Goal: Download file/media

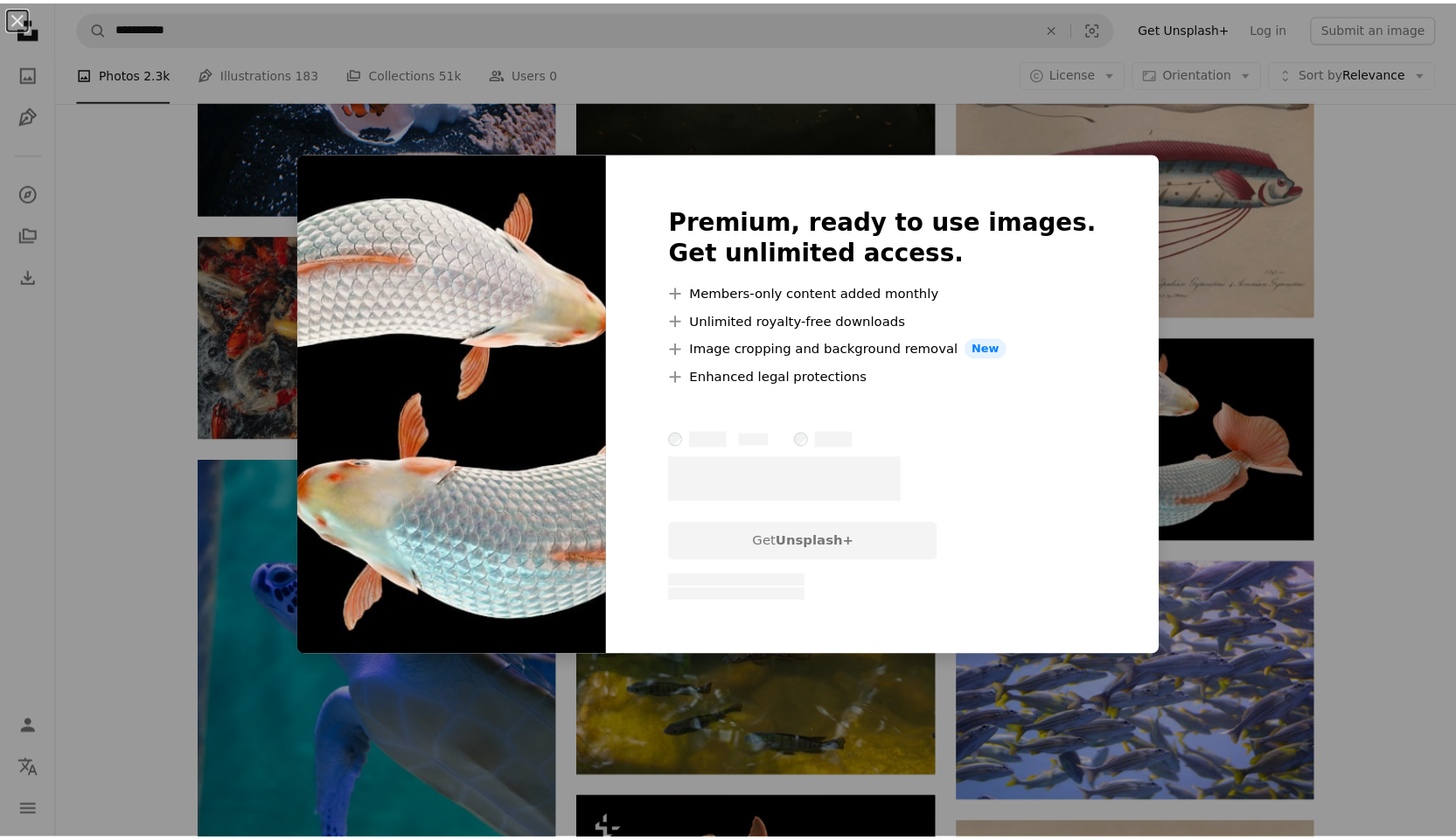
scroll to position [6295, 0]
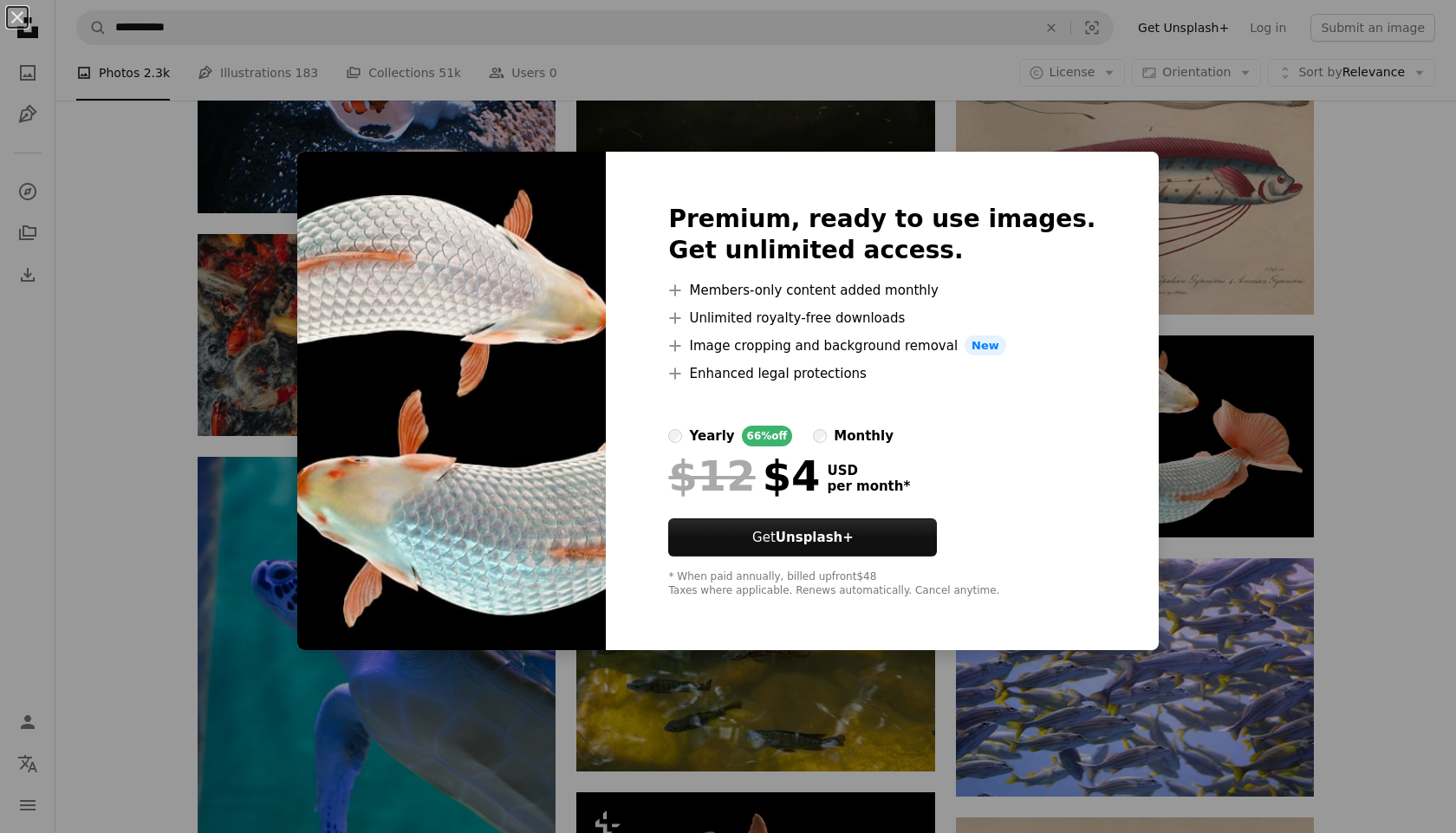
click at [1350, 548] on div "An X shape Premium, ready to use images. Get unlimited access. A plus sign Memb…" at bounding box center [728, 416] width 1456 height 833
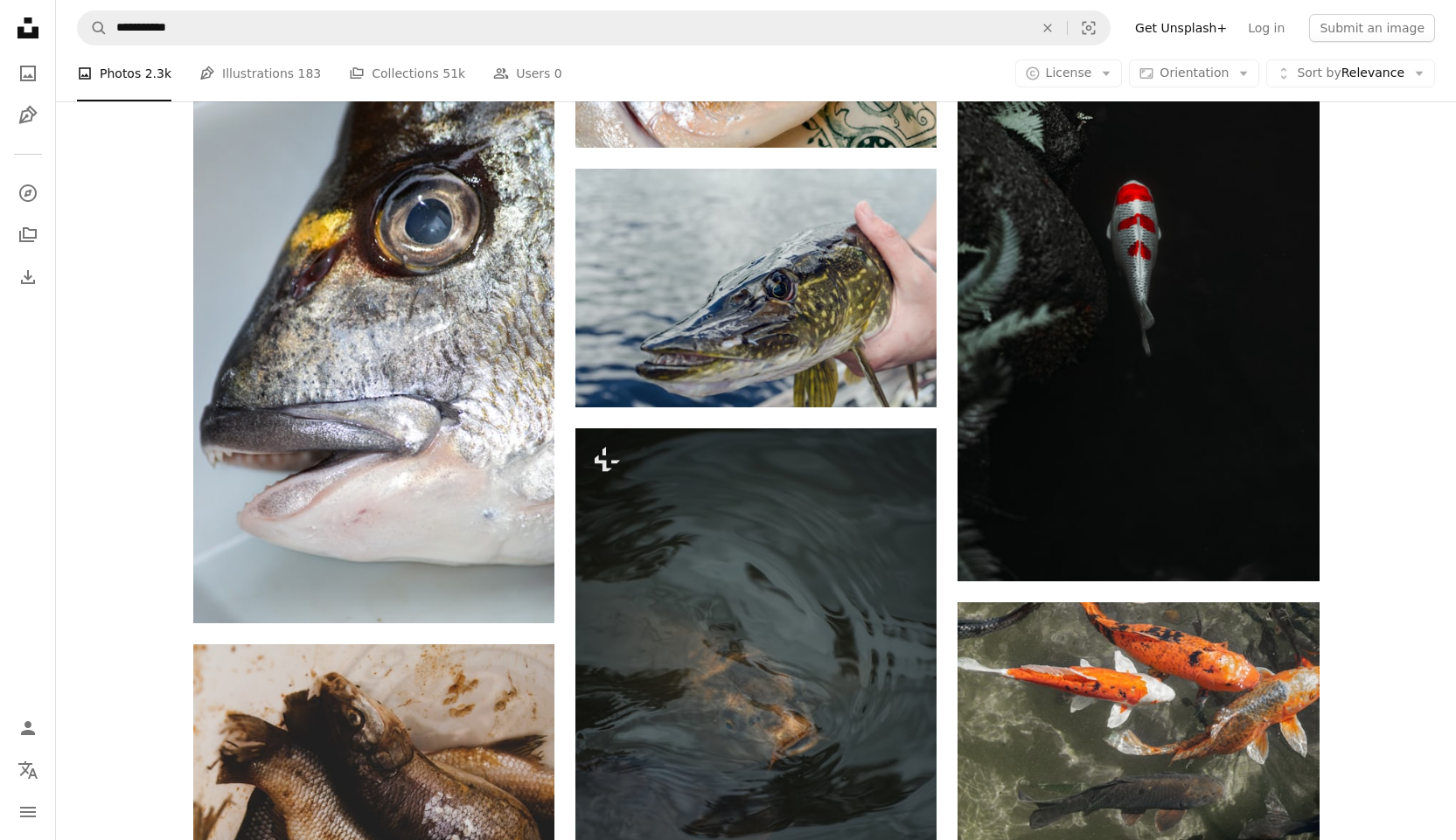
scroll to position [8305, 0]
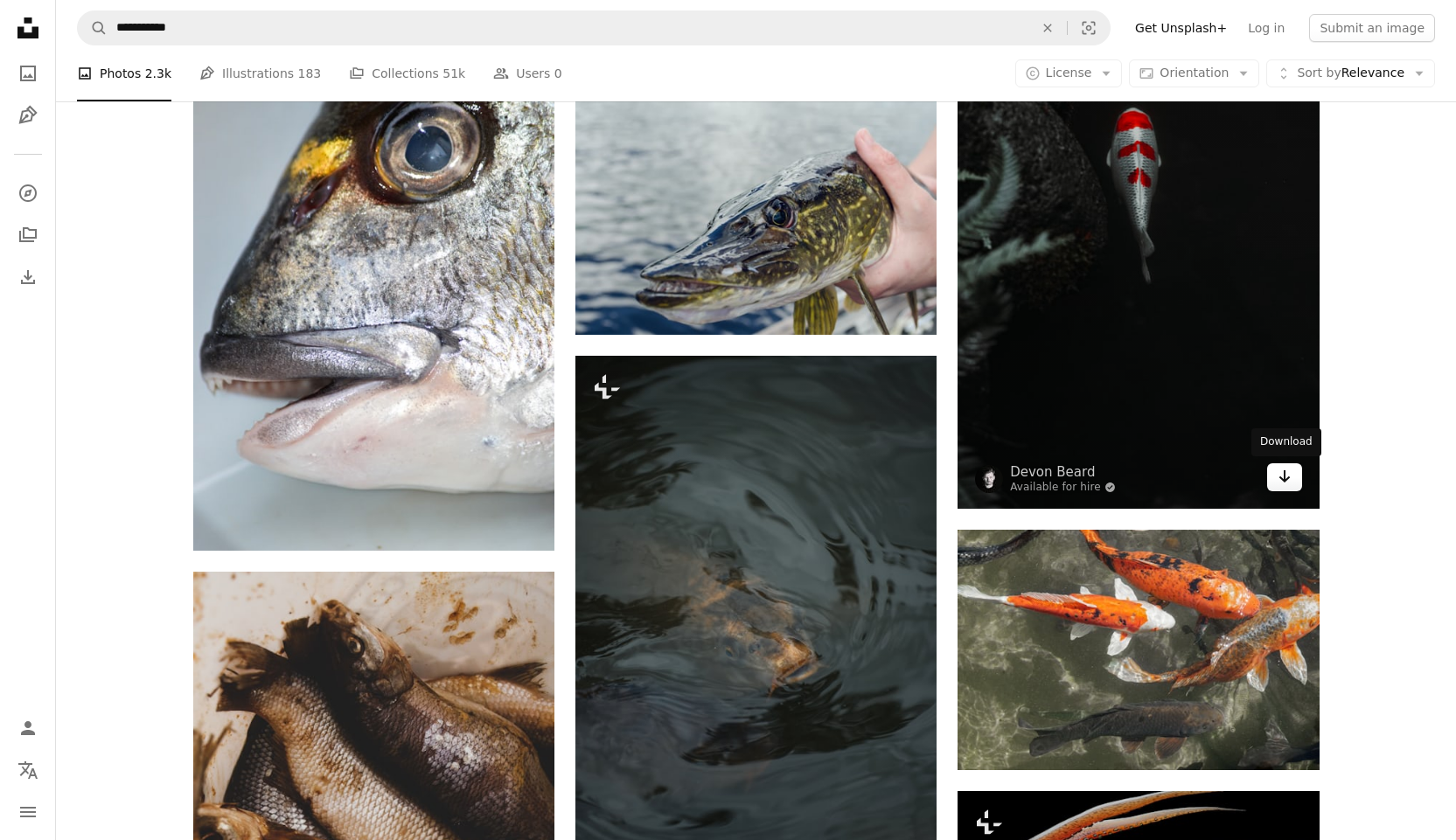
click at [1278, 477] on icon "Arrow pointing down" at bounding box center [1284, 476] width 14 height 21
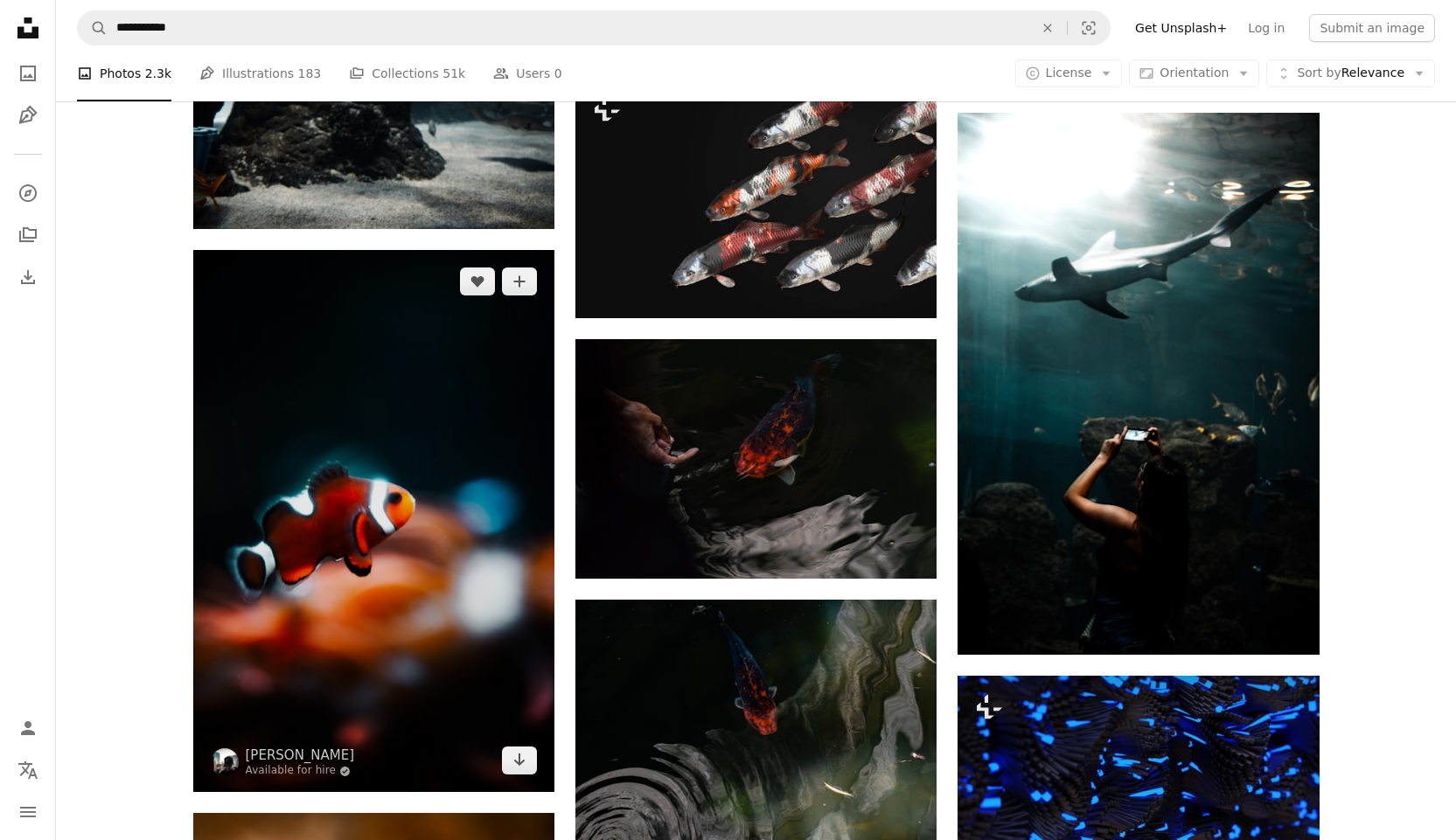
scroll to position [14250, 0]
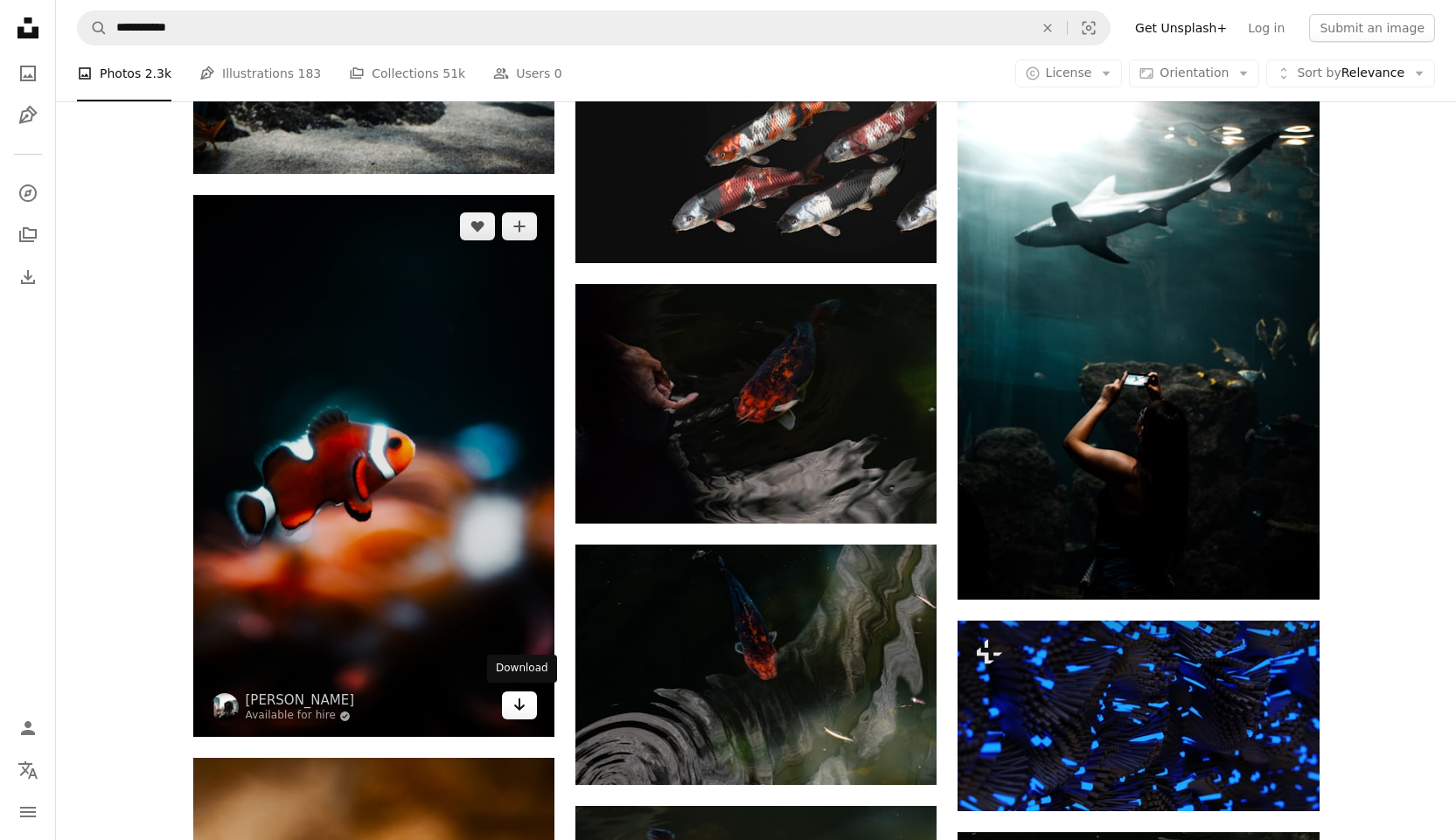
click at [524, 698] on icon "Arrow pointing down" at bounding box center [519, 704] width 14 height 21
